Goal: Task Accomplishment & Management: Manage account settings

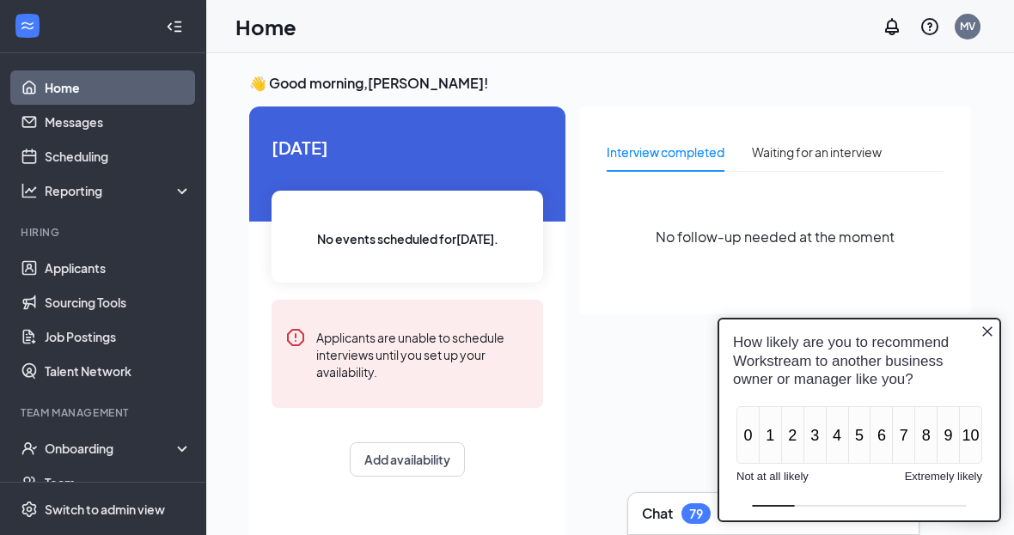
click at [77, 448] on div "Onboarding" at bounding box center [111, 448] width 132 height 17
click at [990, 331] on icon "Close button" at bounding box center [987, 332] width 14 height 14
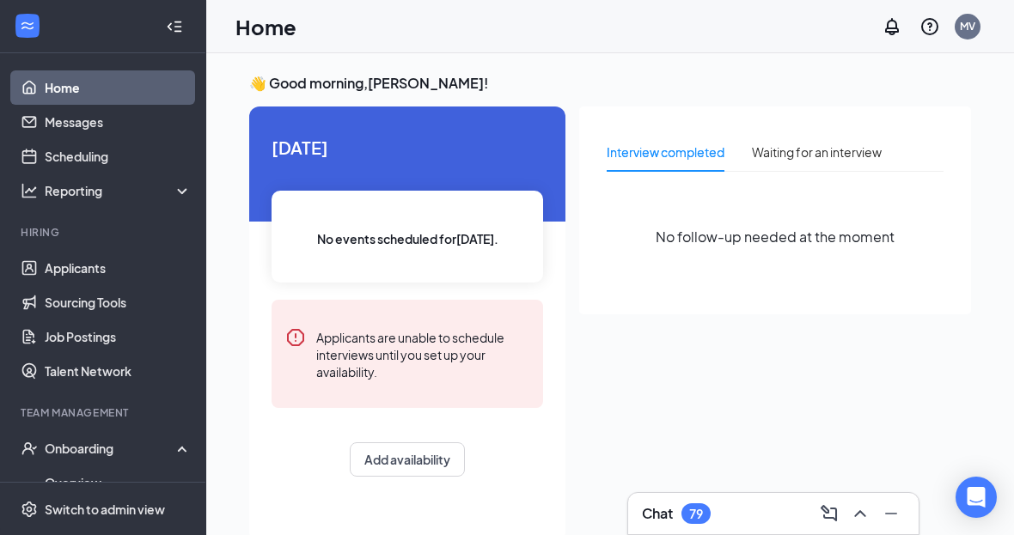
click at [70, 452] on div "Onboarding" at bounding box center [111, 448] width 132 height 17
click at [73, 455] on div "Onboarding" at bounding box center [111, 448] width 132 height 17
click at [64, 482] on link "Overview" at bounding box center [118, 483] width 147 height 34
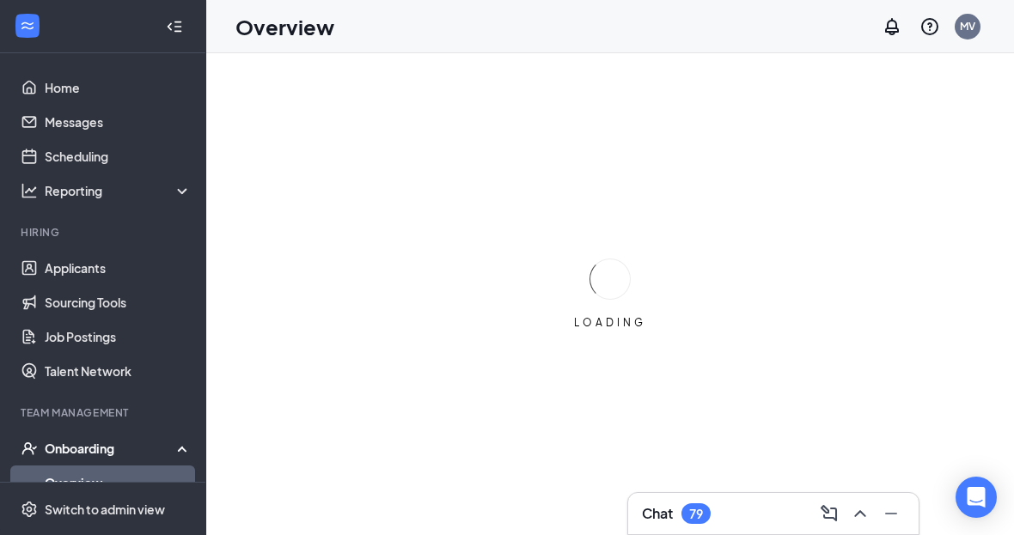
scroll to position [30, 0]
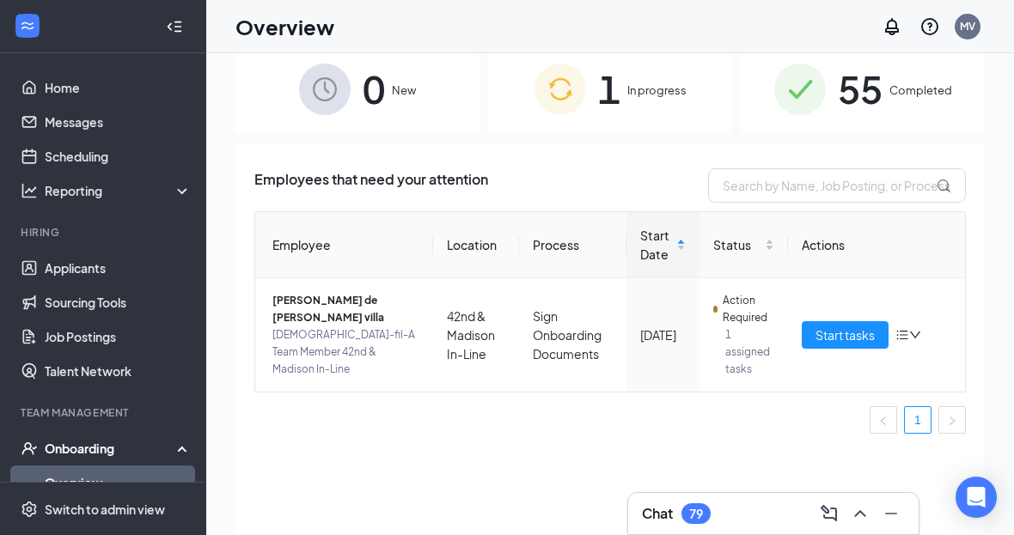
click at [621, 101] on div "1 In progress" at bounding box center [610, 89] width 244 height 90
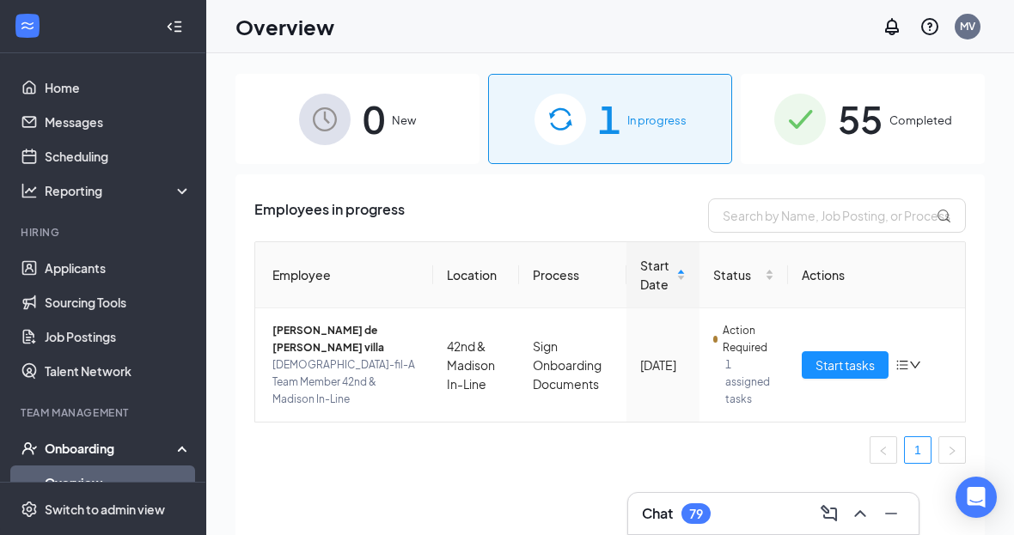
scroll to position [3, 0]
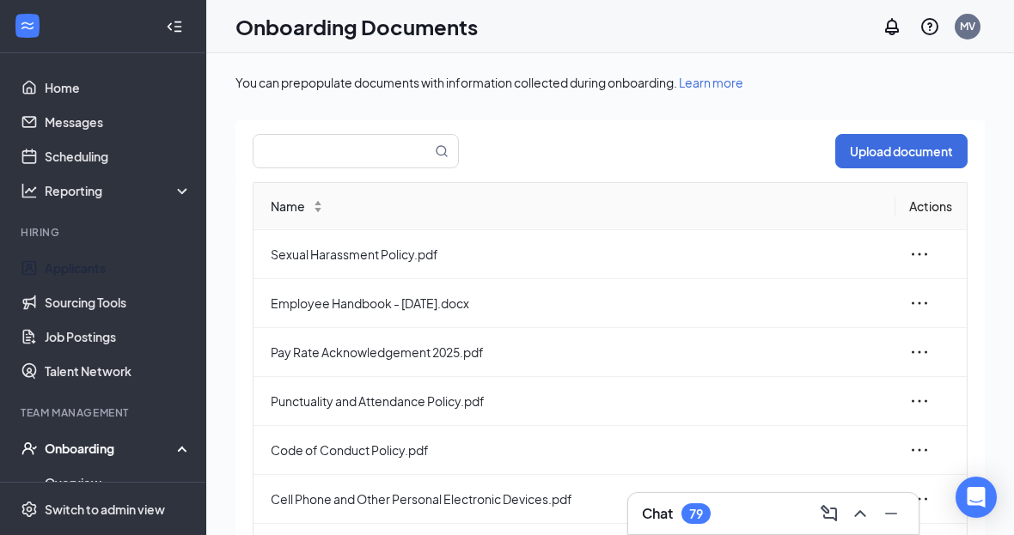
click at [84, 265] on link "Applicants" at bounding box center [118, 268] width 147 height 34
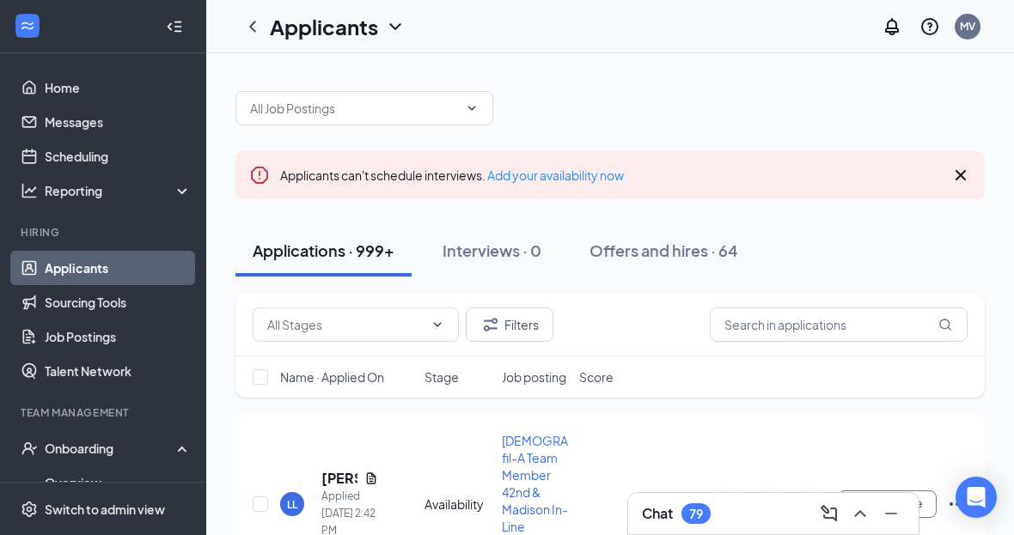
click at [659, 257] on div "Offers and hires · 64" at bounding box center [663, 250] width 149 height 21
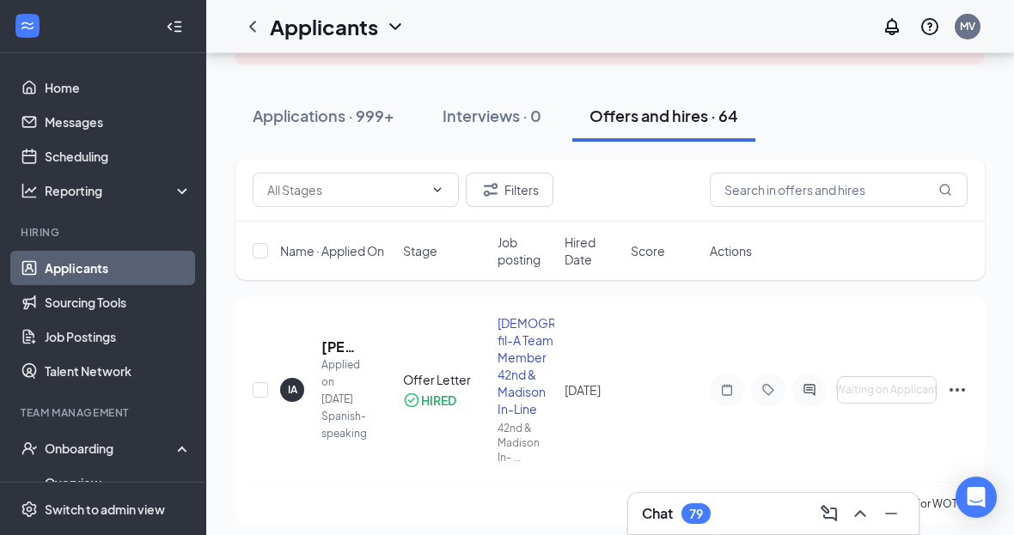
scroll to position [134, 0]
click at [326, 332] on div "IA Iván de Jesus Almonte villa Applied on Aug 24 Spanish-speaking Offer Letter …" at bounding box center [610, 399] width 715 height 168
click at [436, 386] on div "Offer Letter" at bounding box center [445, 380] width 84 height 17
click at [949, 395] on icon "Ellipses" at bounding box center [957, 391] width 21 height 21
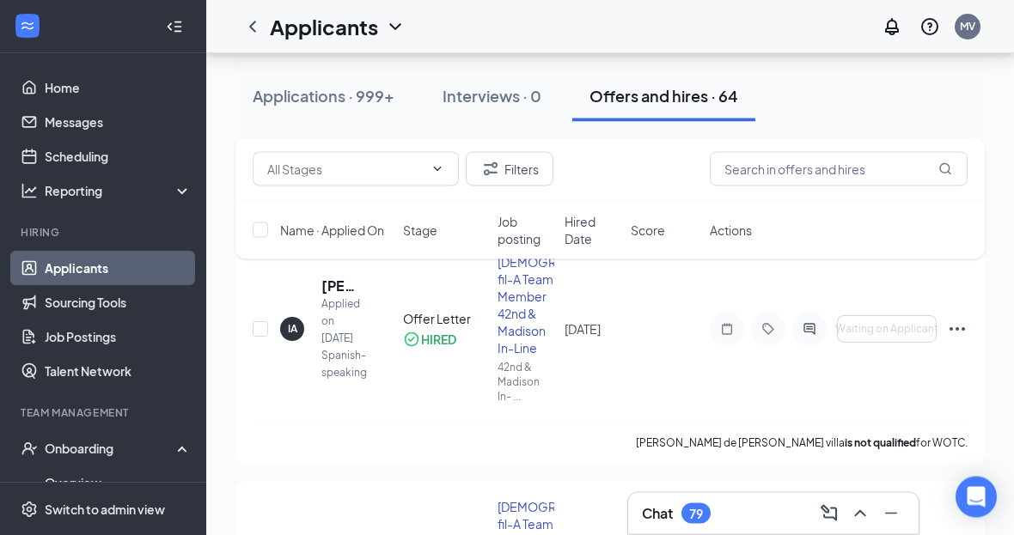
scroll to position [196, 0]
click at [649, 404] on div "IA Iván de Jesus Almonte villa Applied on Aug 24 Spanish-speaking Offer Letter …" at bounding box center [610, 337] width 715 height 168
click at [294, 86] on div "Applications · 999+" at bounding box center [324, 95] width 142 height 21
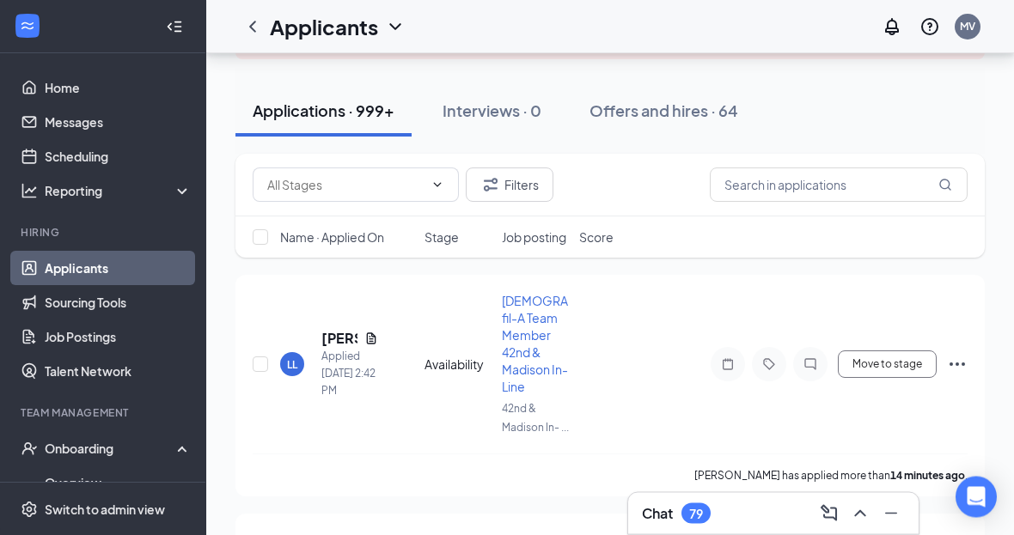
scroll to position [129, 0]
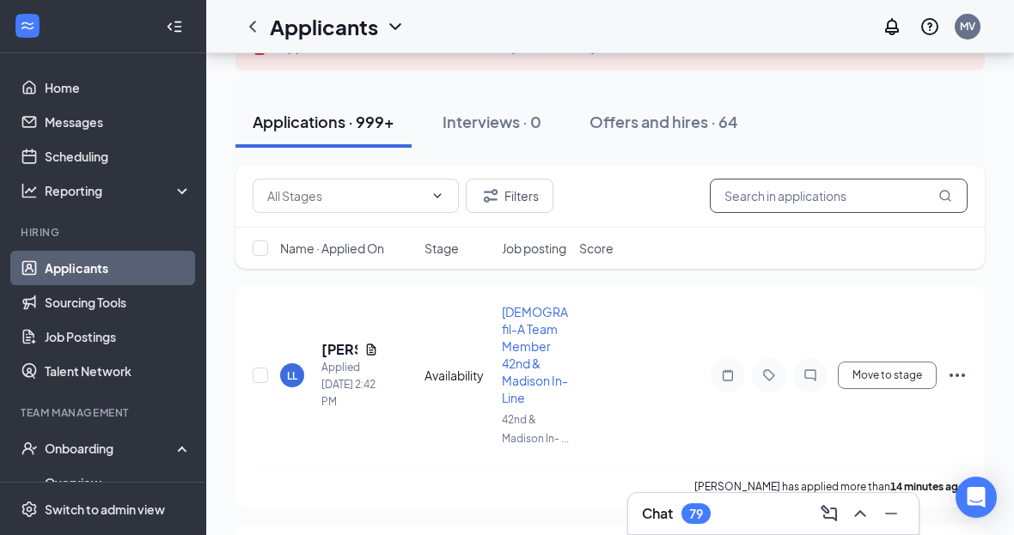
click at [765, 198] on input "text" at bounding box center [839, 196] width 258 height 34
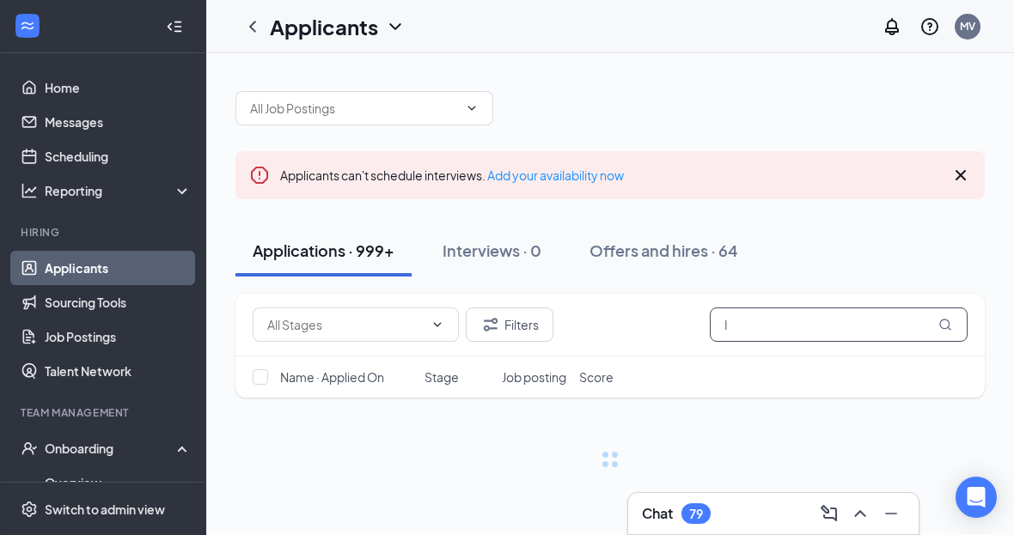
scroll to position [35, 0]
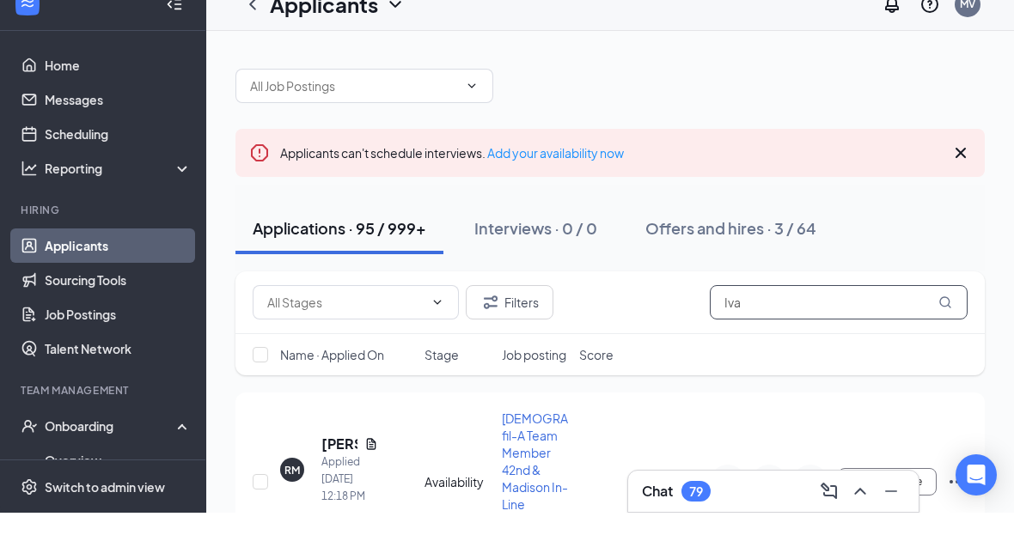
type input "Ivan"
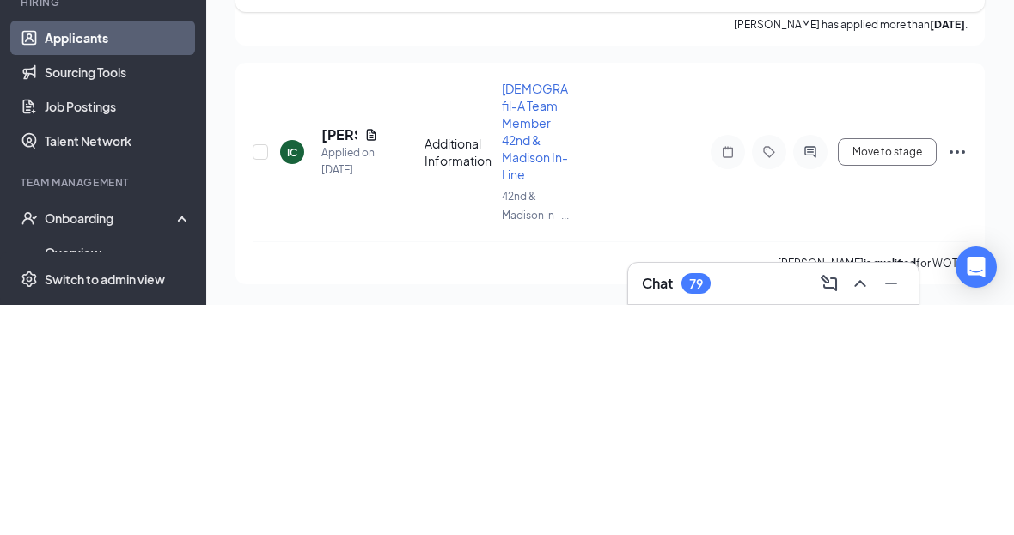
scroll to position [388, 0]
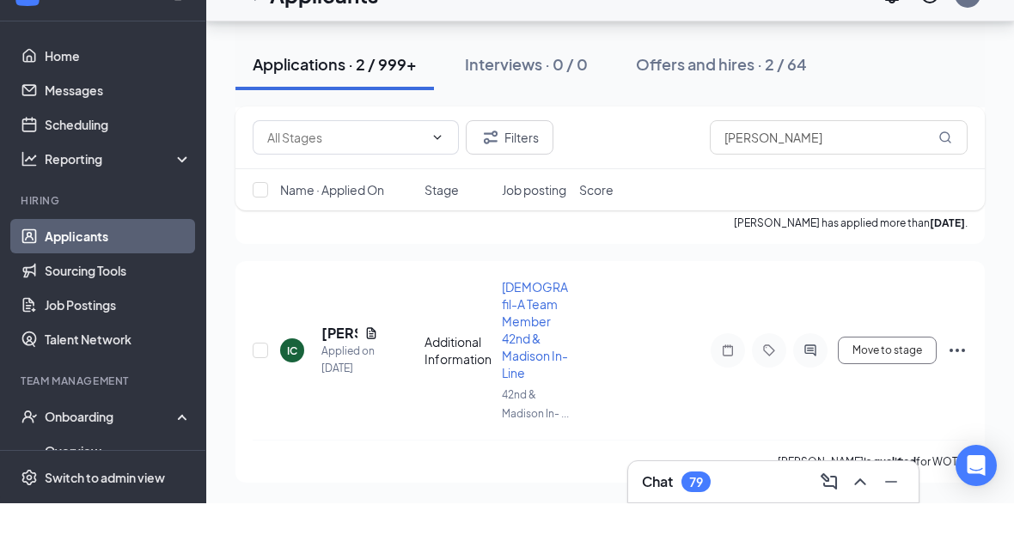
click at [682, 85] on div "Offers and hires · 2 / 64" at bounding box center [721, 95] width 171 height 21
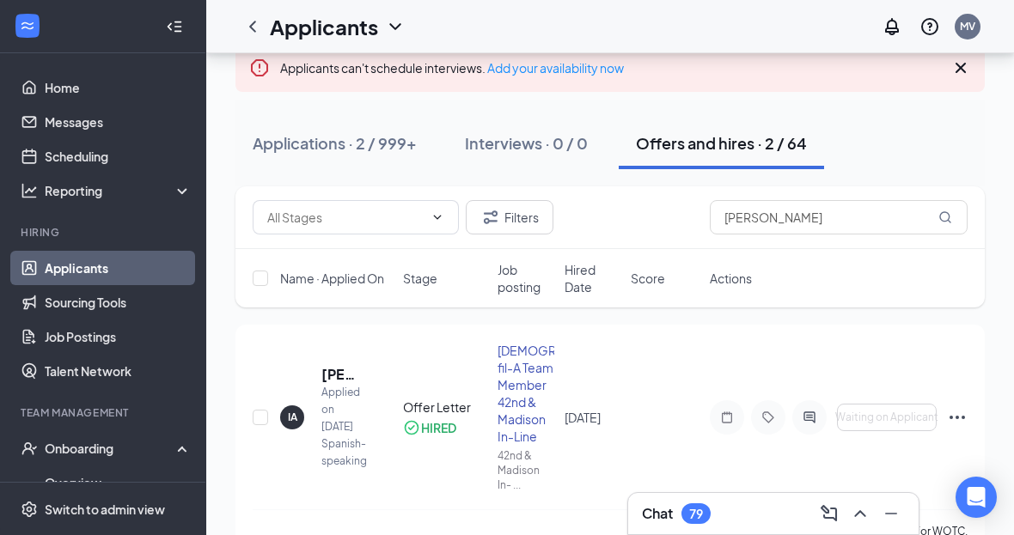
scroll to position [102, 0]
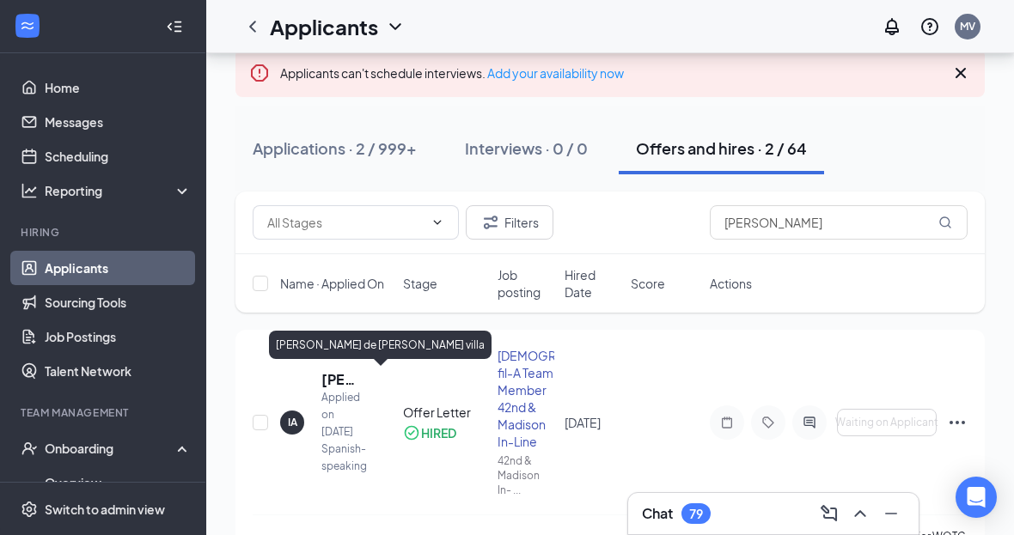
click at [261, 418] on input "checkbox" at bounding box center [260, 422] width 15 height 15
checkbox input "true"
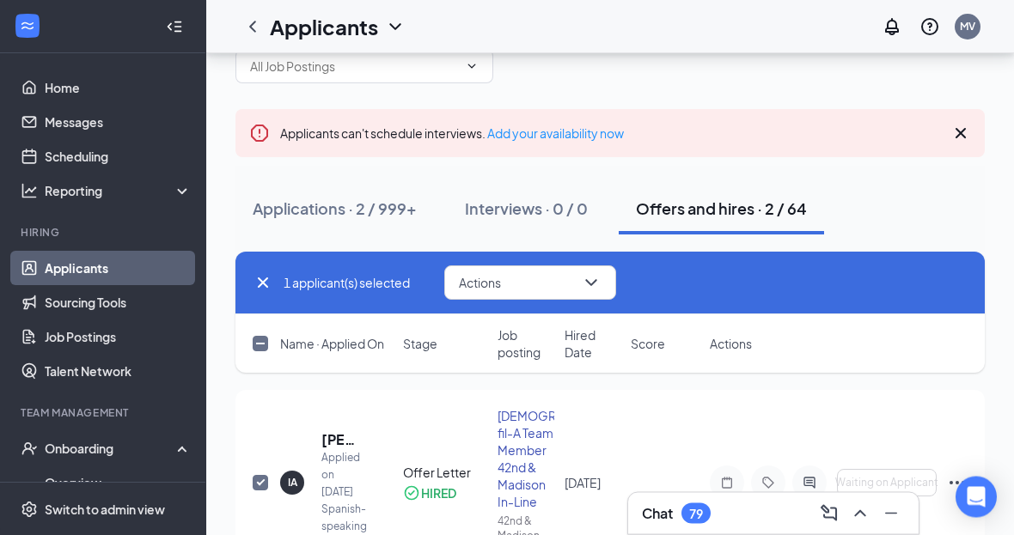
scroll to position [0, 0]
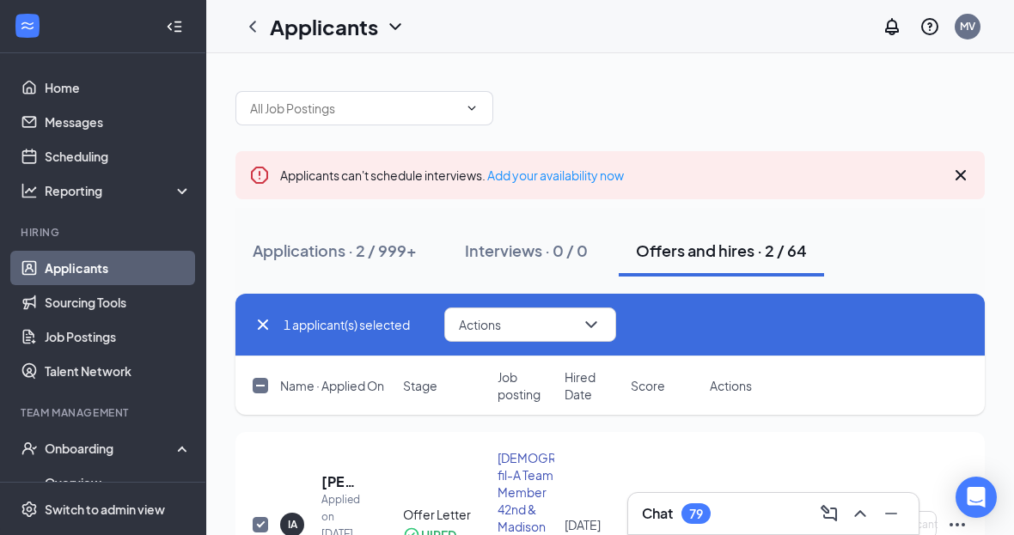
click at [961, 29] on div "MV" at bounding box center [967, 26] width 15 height 15
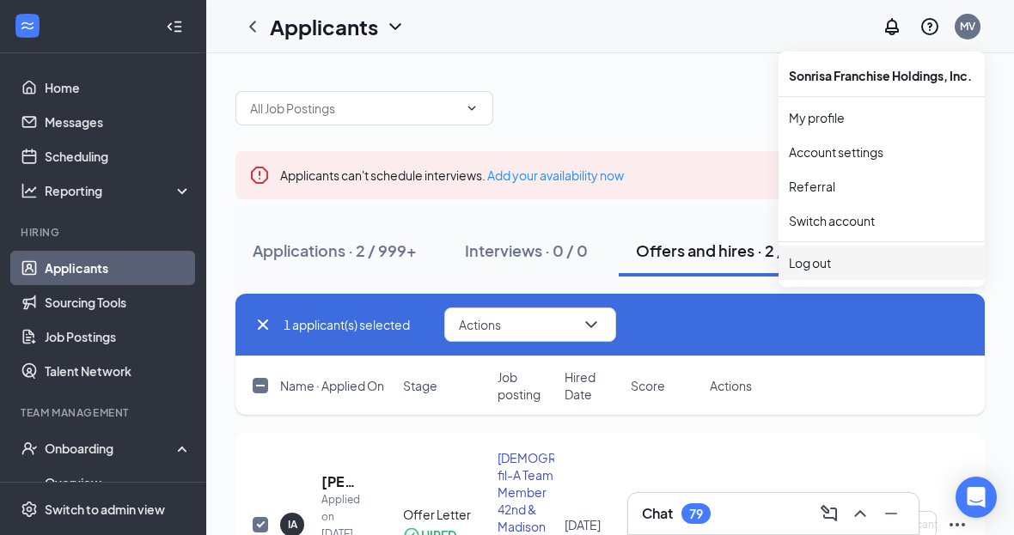
click at [796, 268] on div "Log out" at bounding box center [882, 262] width 186 height 17
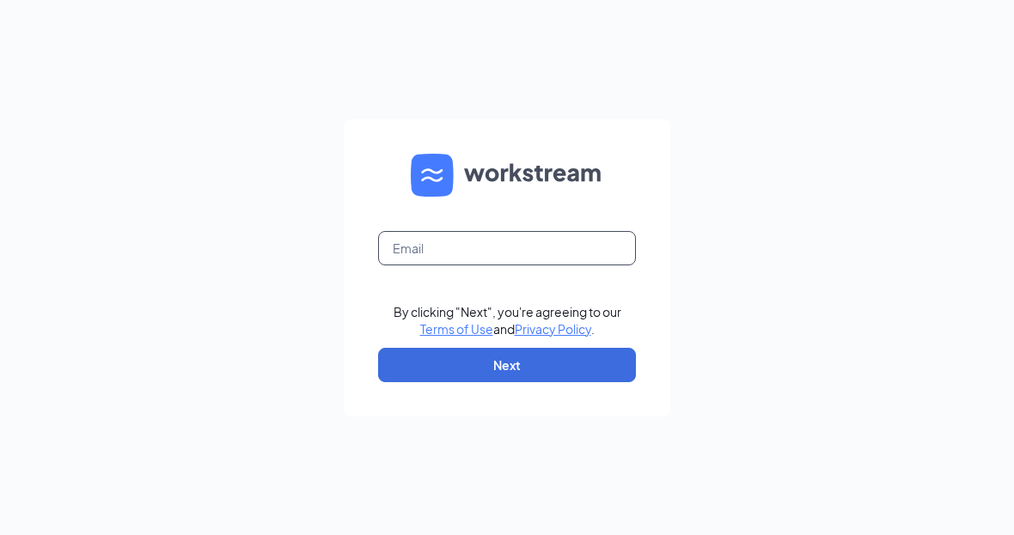
click at [451, 265] on input "text" at bounding box center [507, 248] width 258 height 34
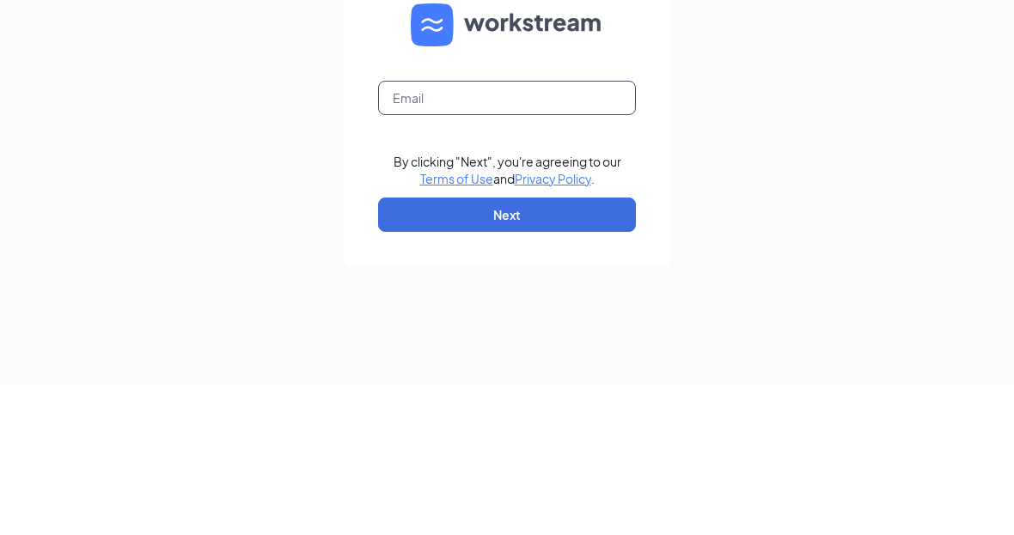
type input "mariella_vb@hotmail.com"
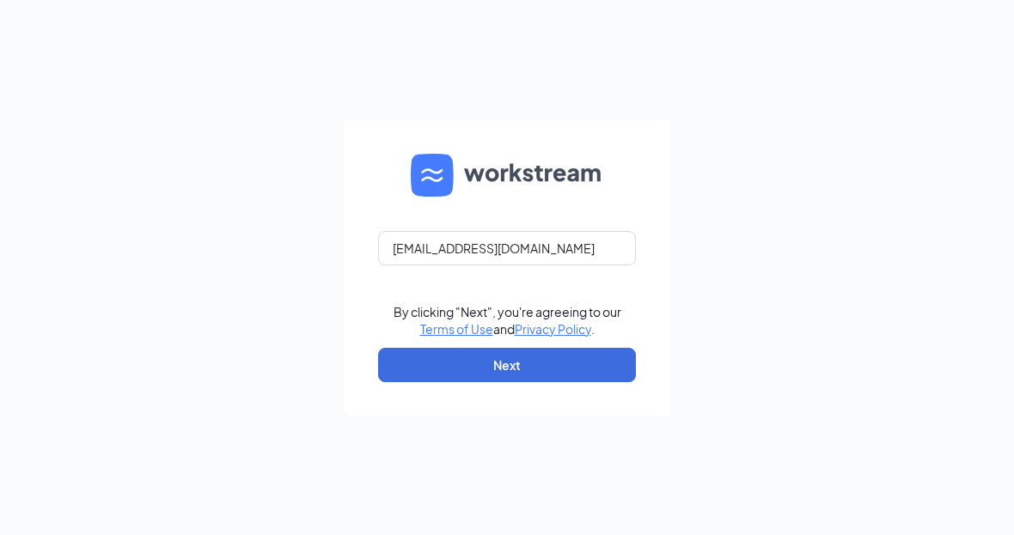
click at [481, 372] on button "Next" at bounding box center [507, 365] width 258 height 34
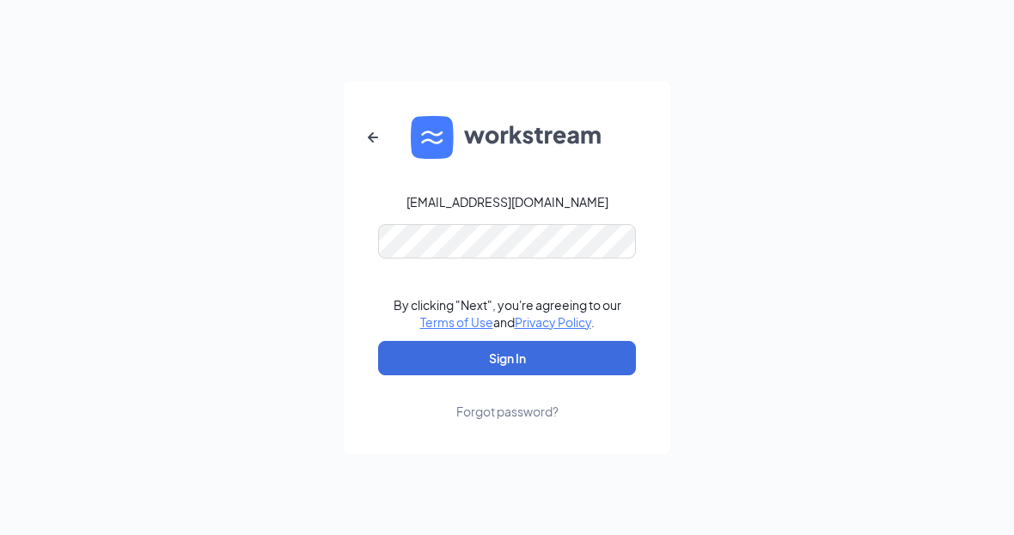
click at [507, 369] on button "Sign In" at bounding box center [507, 358] width 258 height 34
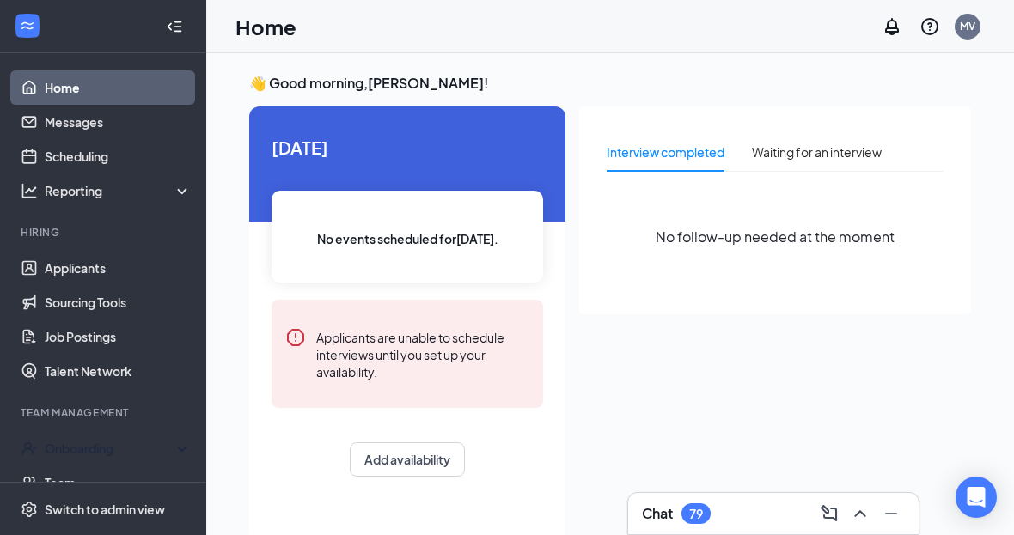
click at [70, 455] on div "Onboarding" at bounding box center [111, 448] width 132 height 17
click at [95, 443] on div "Onboarding" at bounding box center [111, 448] width 132 height 17
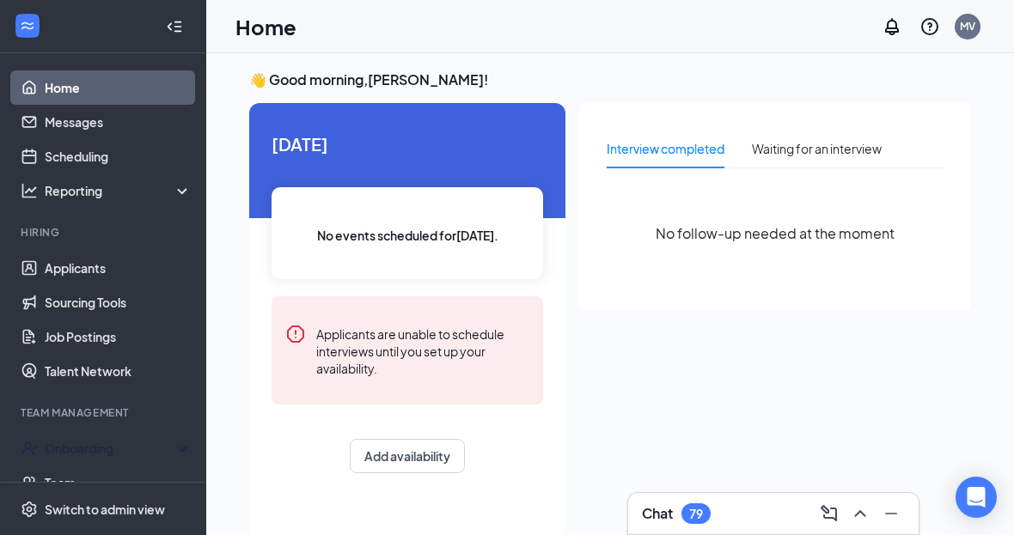
click at [39, 447] on div "Onboarding" at bounding box center [103, 448] width 206 height 34
click at [70, 491] on link "Overview" at bounding box center [118, 483] width 147 height 34
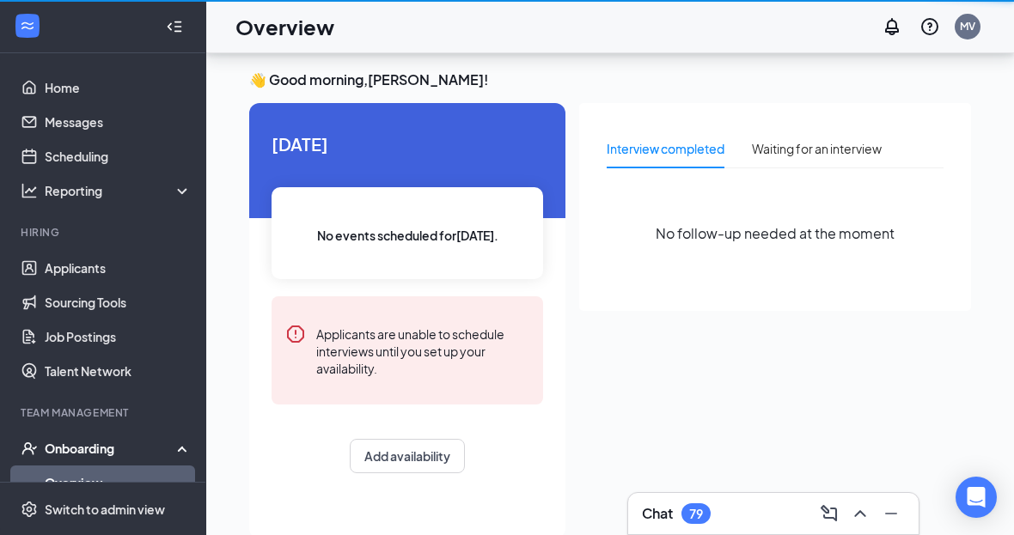
scroll to position [55, 0]
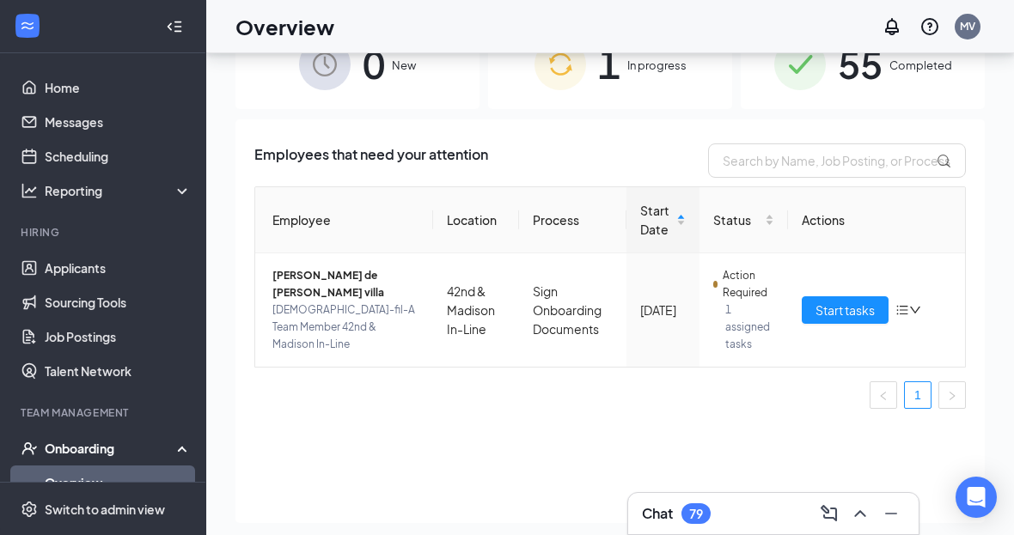
click at [638, 100] on div "1 In progress" at bounding box center [610, 64] width 244 height 90
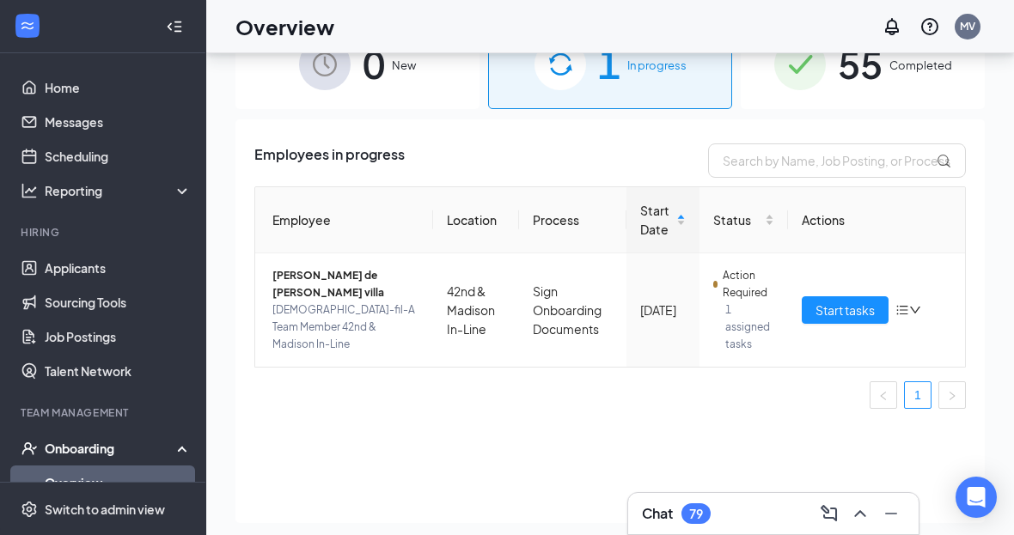
click at [851, 304] on span "Start tasks" at bounding box center [844, 310] width 59 height 19
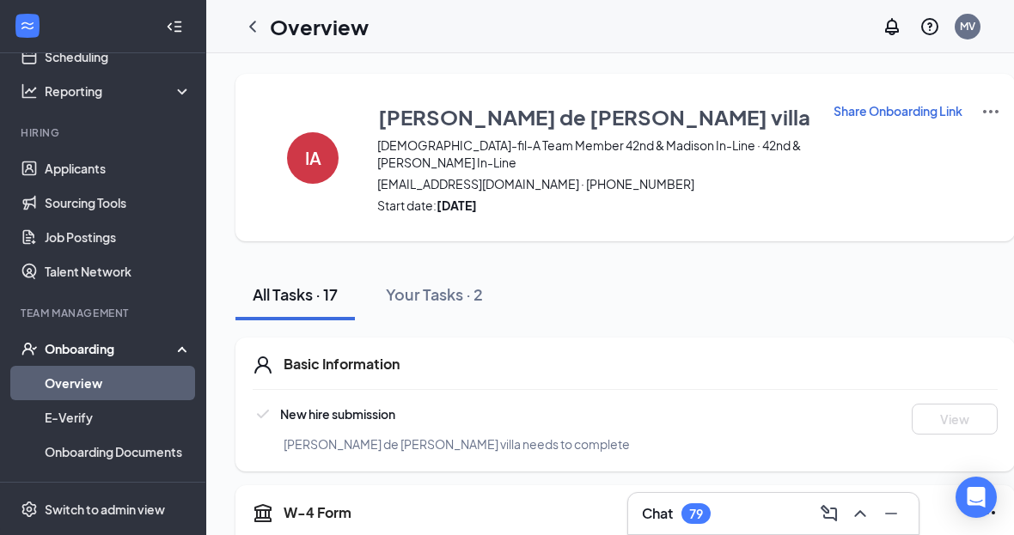
scroll to position [99, 0]
click at [64, 351] on div "Onboarding" at bounding box center [111, 349] width 132 height 17
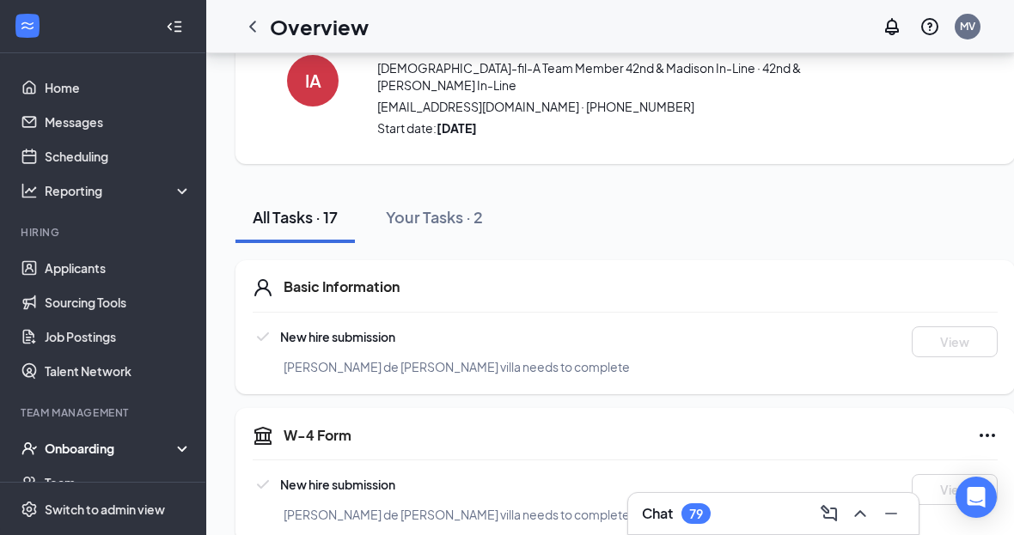
scroll to position [80, 0]
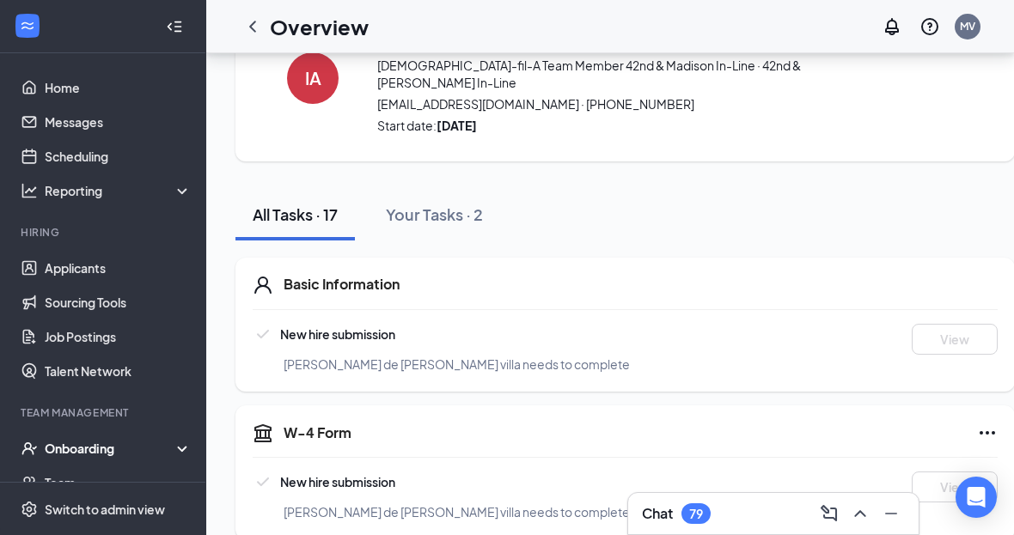
click at [66, 455] on div "Onboarding" at bounding box center [111, 448] width 132 height 17
click at [56, 484] on link "Overview" at bounding box center [118, 483] width 147 height 34
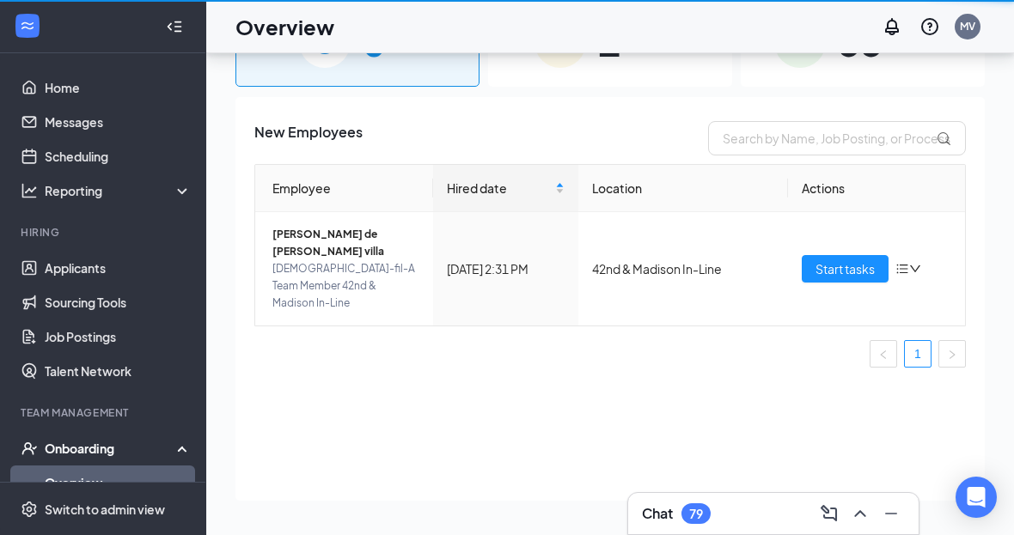
scroll to position [104, 0]
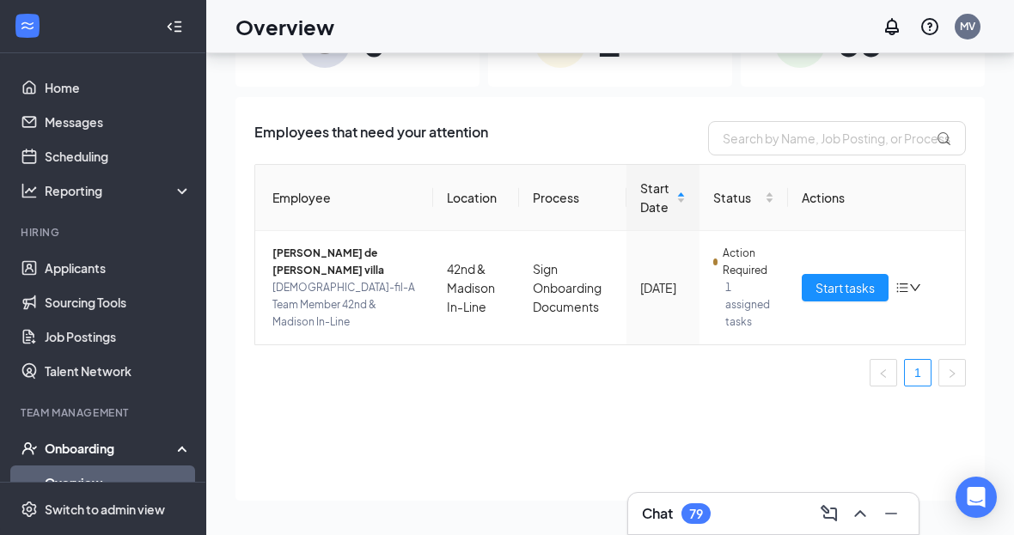
click at [840, 274] on button "Start tasks" at bounding box center [845, 287] width 87 height 27
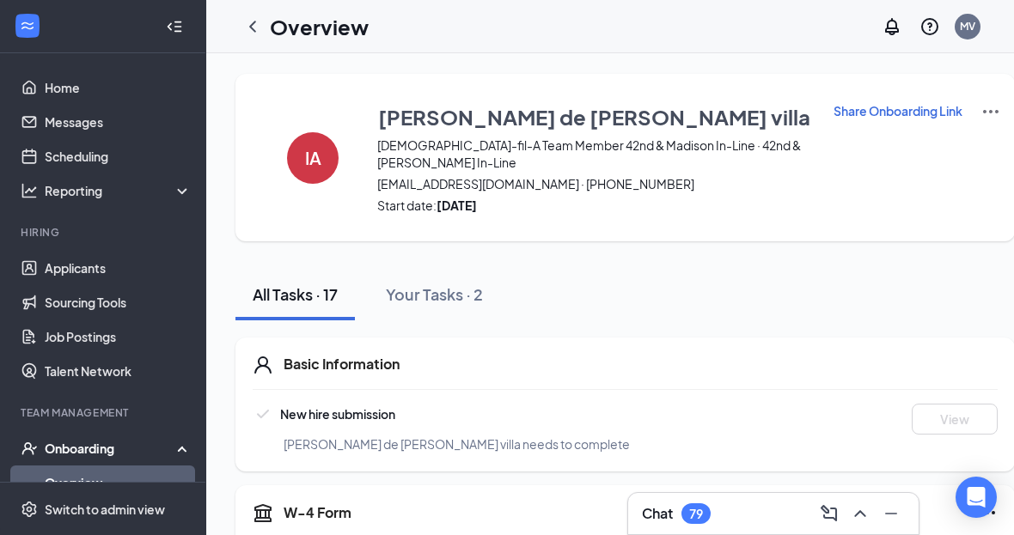
click at [841, 119] on p "Share Onboarding Link" at bounding box center [897, 110] width 129 height 17
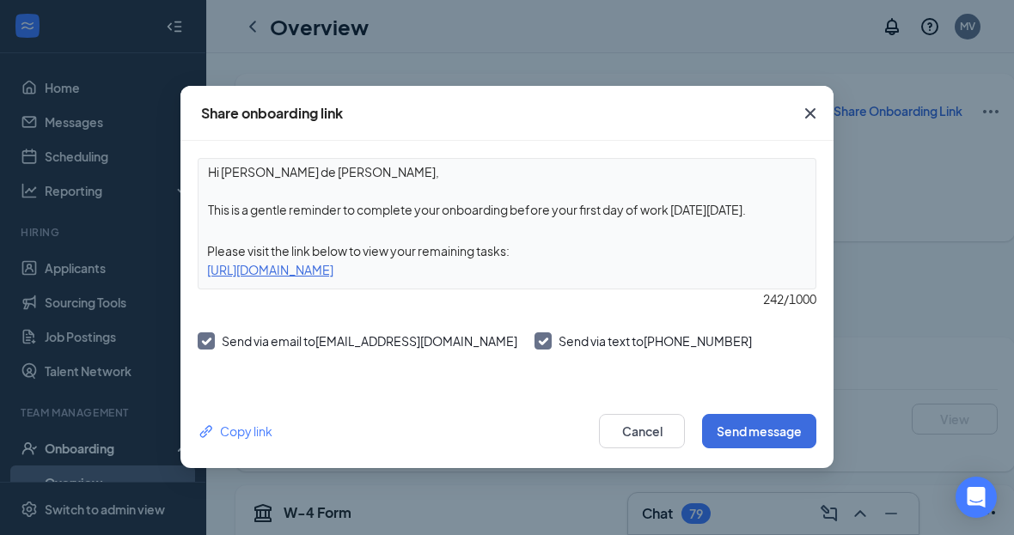
click at [750, 432] on button "Send message" at bounding box center [759, 431] width 114 height 34
